Goal: Task Accomplishment & Management: Manage account settings

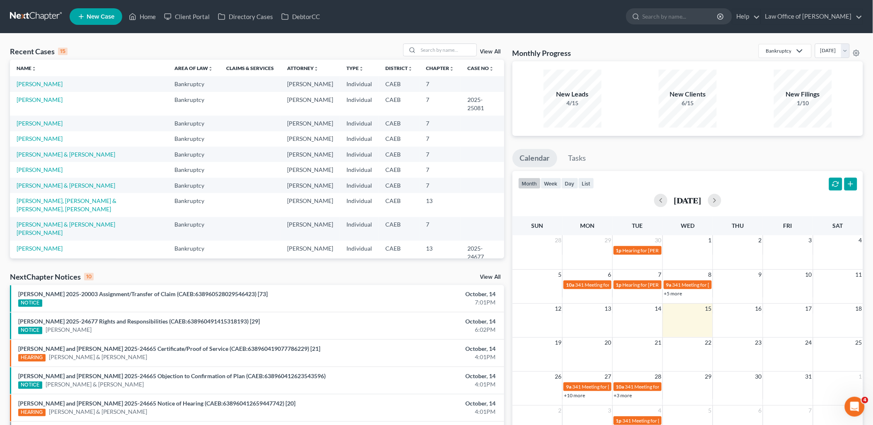
click at [57, 269] on link "[PERSON_NAME] & [PERSON_NAME]" at bounding box center [66, 272] width 99 height 7
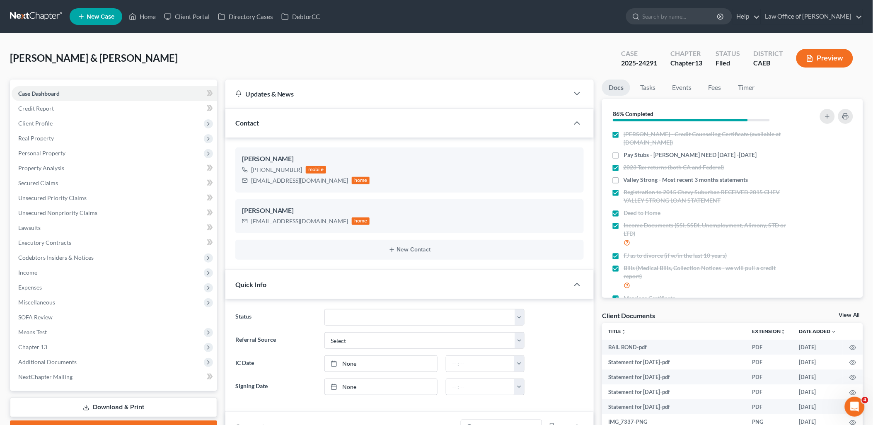
scroll to position [1958, 0]
click at [849, 313] on link "View All" at bounding box center [849, 316] width 21 height 6
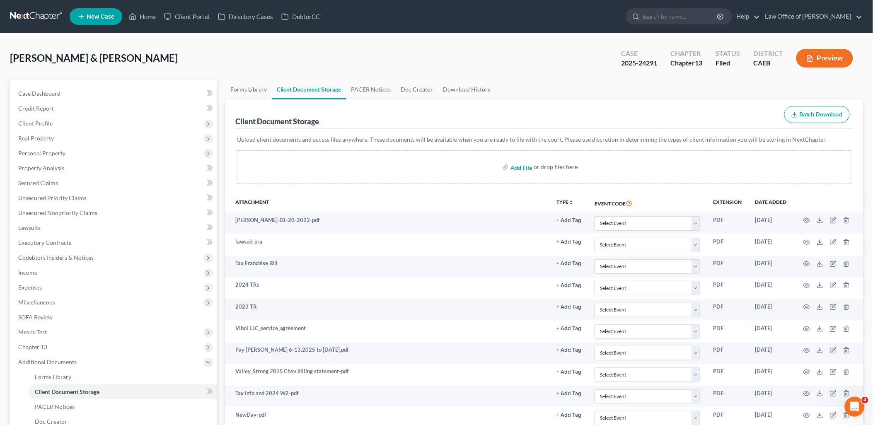
click at [521, 164] on input "file" at bounding box center [521, 167] width 20 height 15
type input "C:\fakepath\Receipt Ring Moms Ring.pdf"
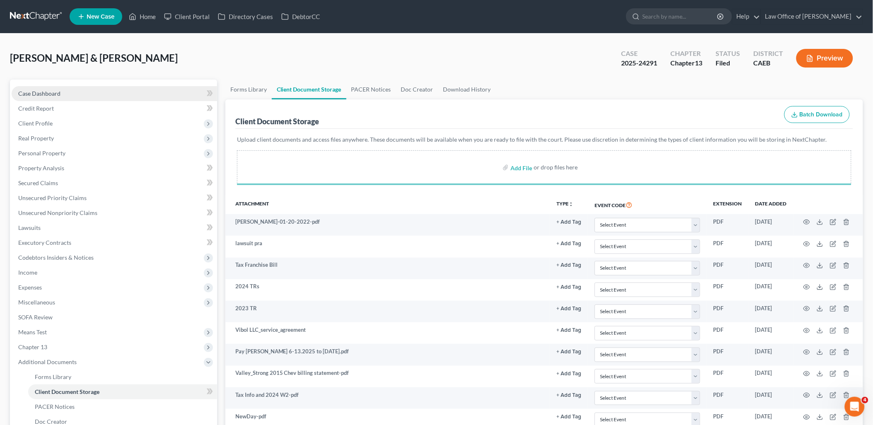
click at [39, 94] on span "Case Dashboard" at bounding box center [39, 93] width 42 height 7
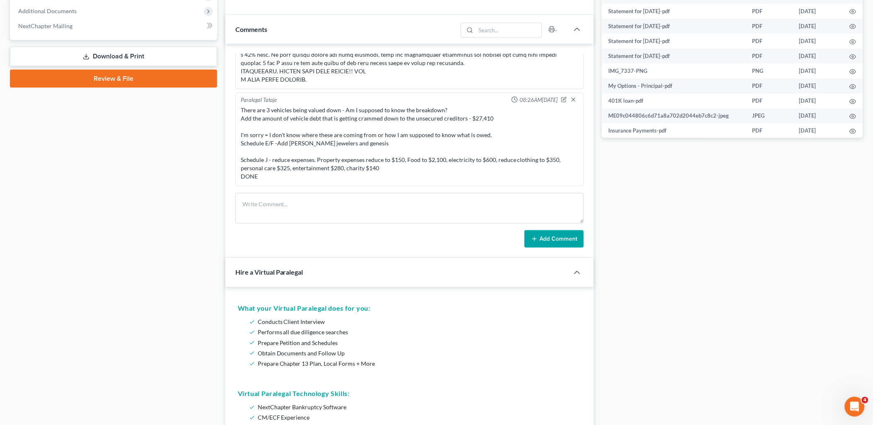
scroll to position [368, 0]
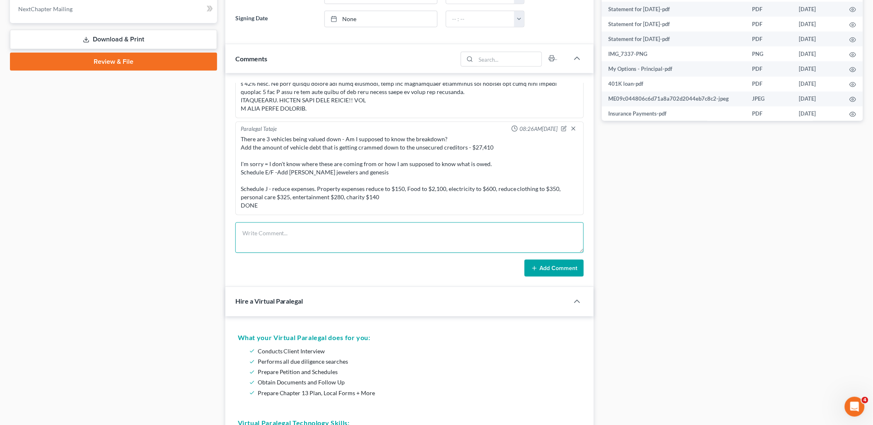
click at [304, 225] on textarea at bounding box center [409, 238] width 349 height 31
paste textarea "Document Upload Autopay Set Up Confirmation.pdf 100% File uploaded successfully…"
type textarea "Document Upload Autopay Set Up Confirmation.pdf 100% File uploaded successfully…"
drag, startPoint x: 528, startPoint y: 249, endPoint x: 240, endPoint y: 220, distance: 288.7
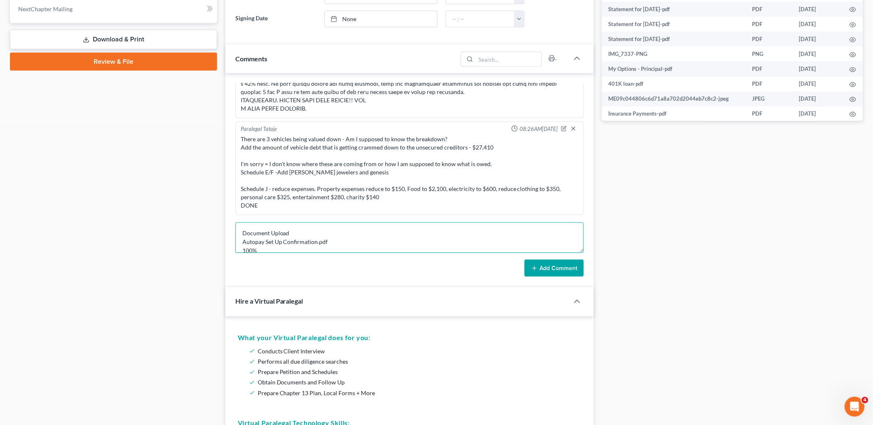
click at [240, 220] on div "[PERSON_NAME] 06:23PM[DATE] Assigned to in-house paralegal AP. Need to prepare …" at bounding box center [410, 180] width 369 height 214
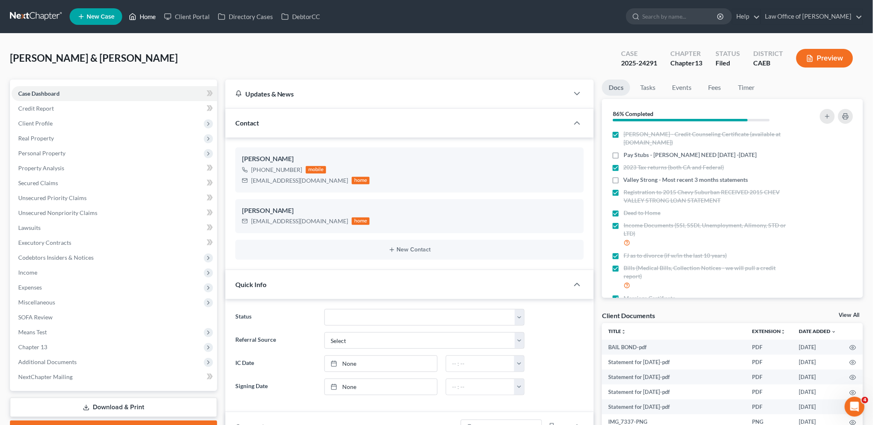
click at [148, 15] on link "Home" at bounding box center [142, 16] width 35 height 15
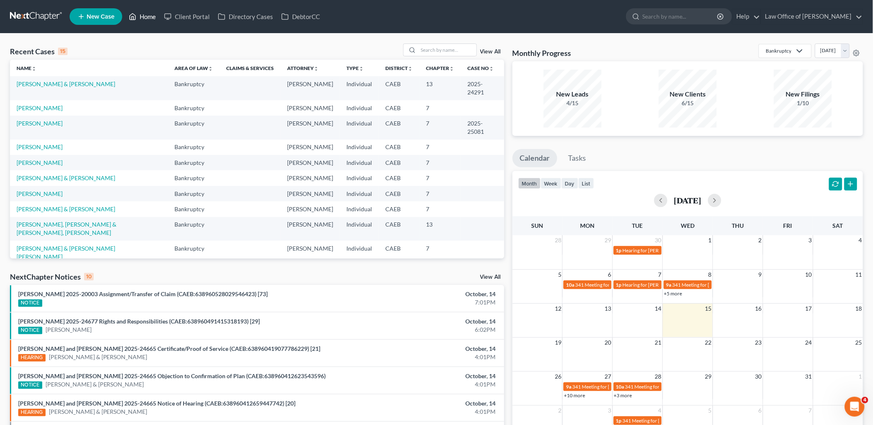
click at [148, 16] on link "Home" at bounding box center [142, 16] width 35 height 15
